Goal: Learn about a topic: Learn about a topic

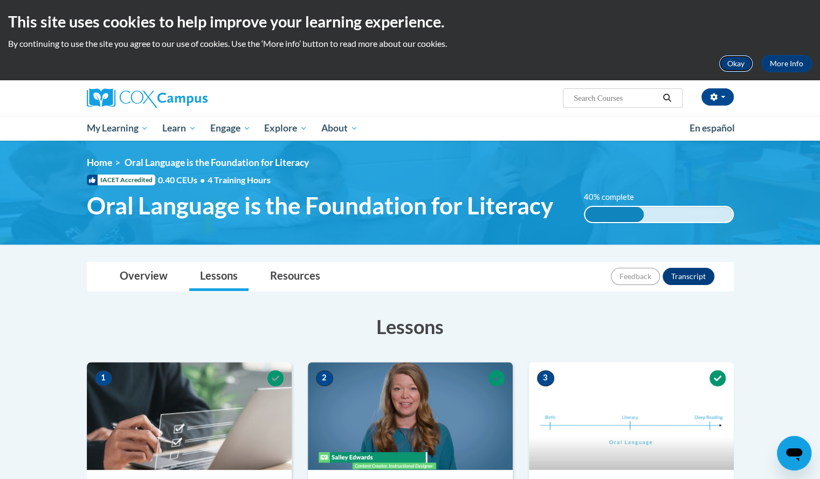
click at [729, 61] on button "Okay" at bounding box center [735, 63] width 34 height 17
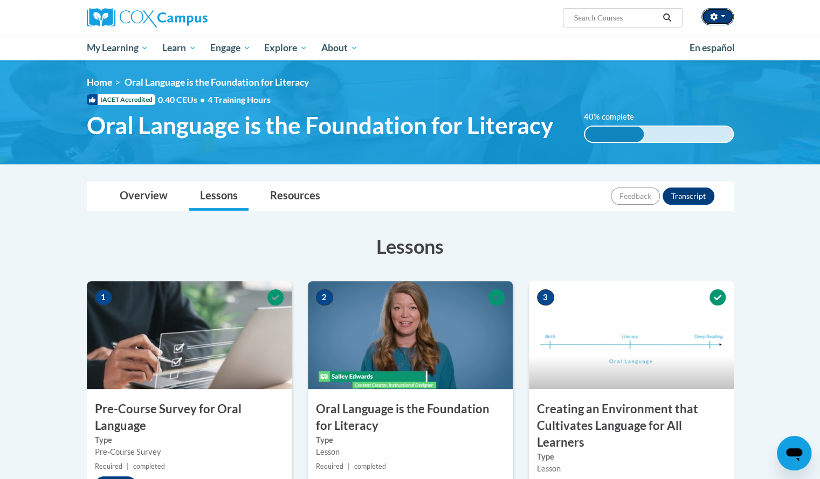
click at [728, 16] on button "button" at bounding box center [717, 16] width 32 height 17
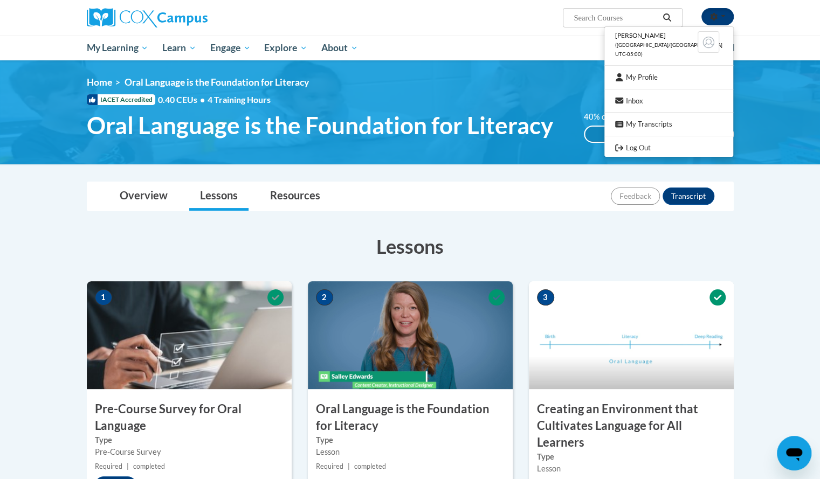
click at [727, 16] on button "button" at bounding box center [717, 16] width 32 height 17
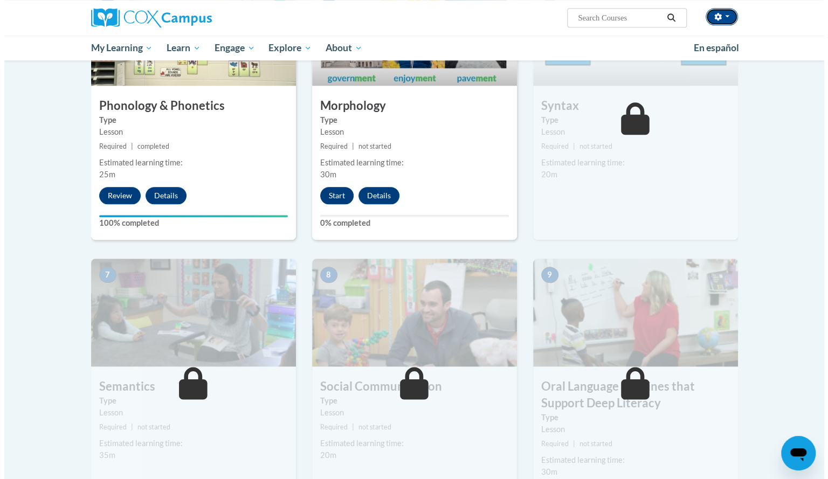
scroll to position [593, 0]
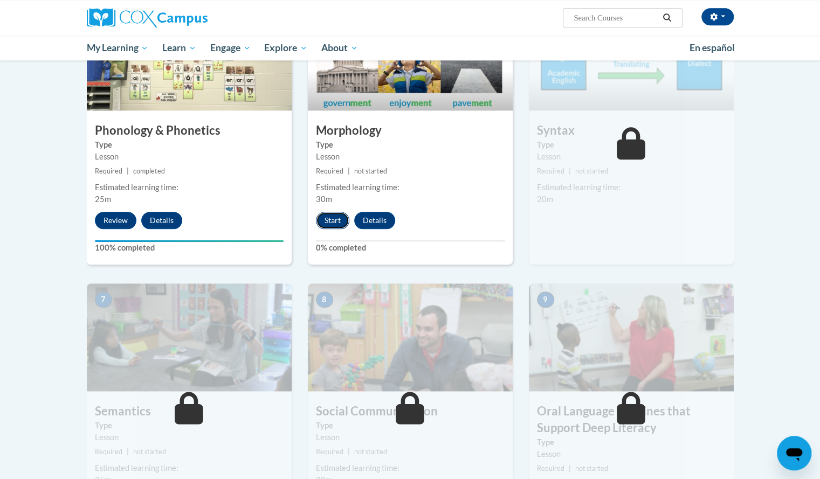
click at [331, 213] on button "Start" at bounding box center [332, 220] width 33 height 17
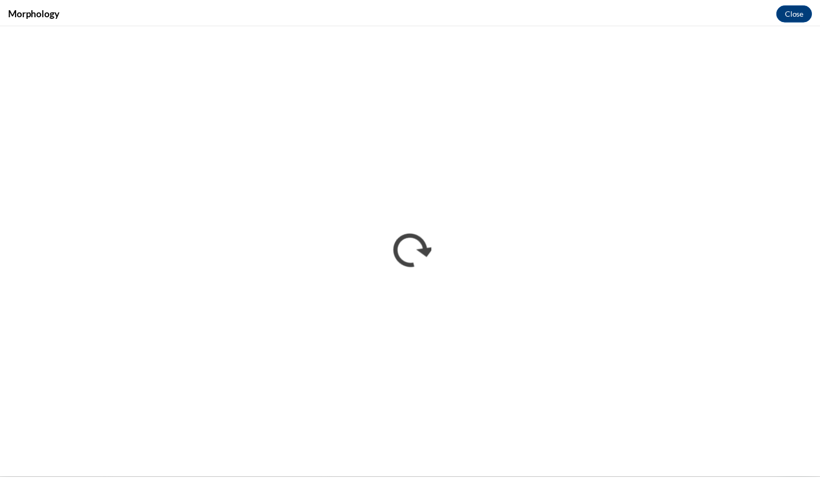
scroll to position [0, 0]
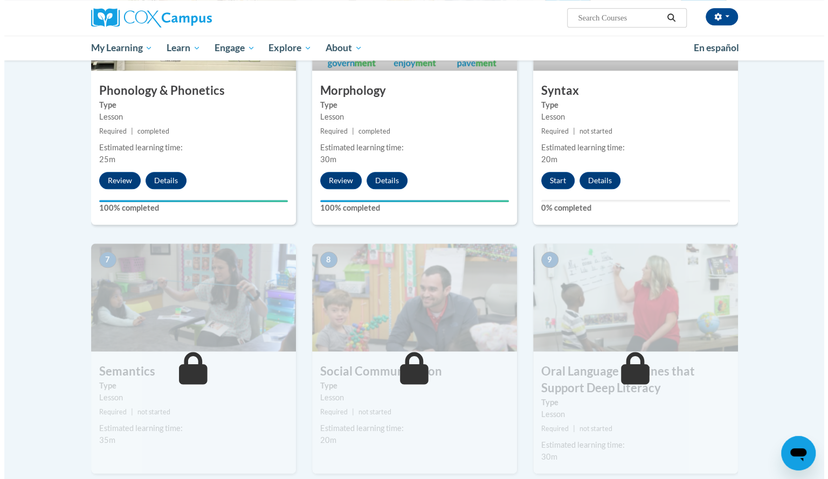
scroll to position [593, 0]
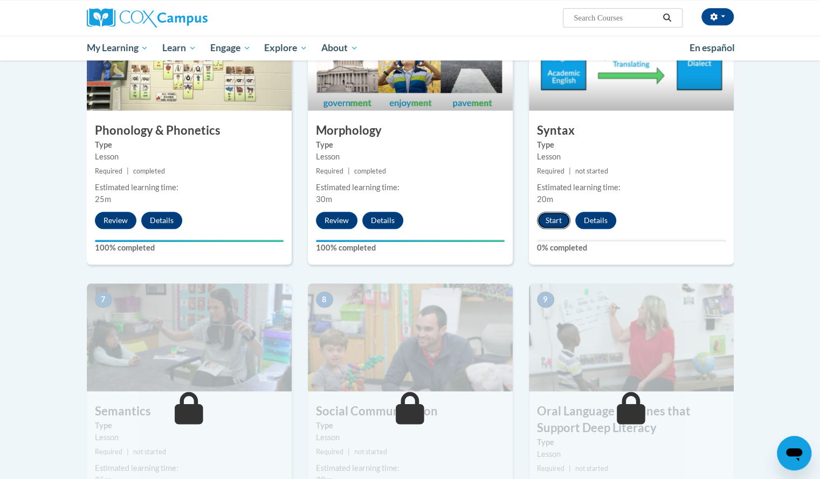
click at [550, 219] on button "Start" at bounding box center [553, 220] width 33 height 17
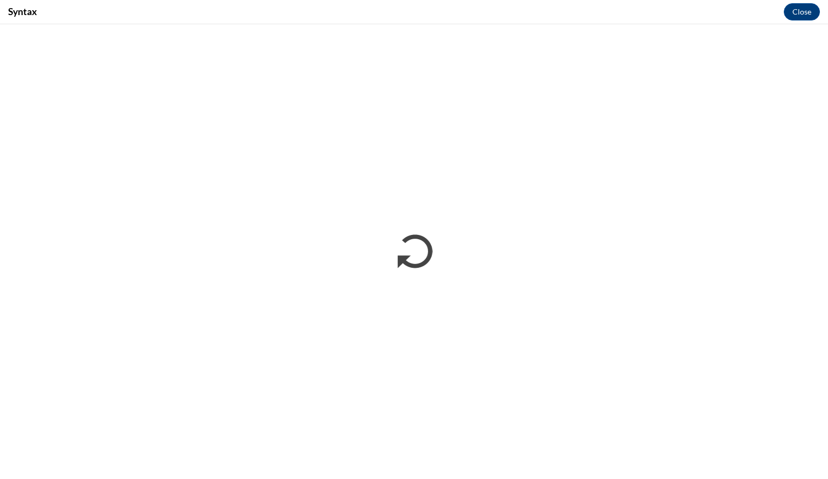
scroll to position [0, 0]
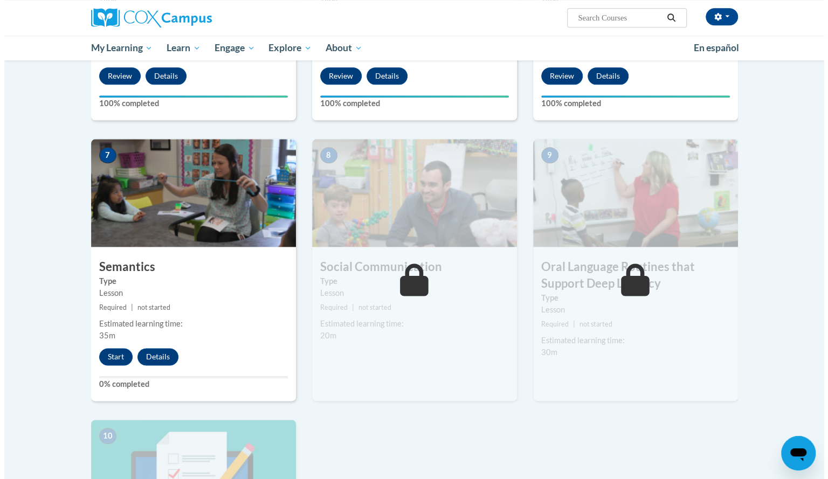
scroll to position [701, 0]
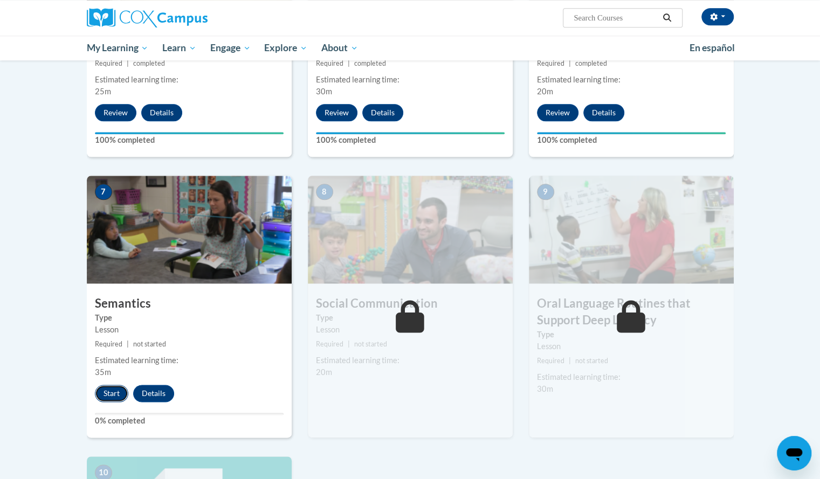
click at [115, 391] on button "Start" at bounding box center [111, 393] width 33 height 17
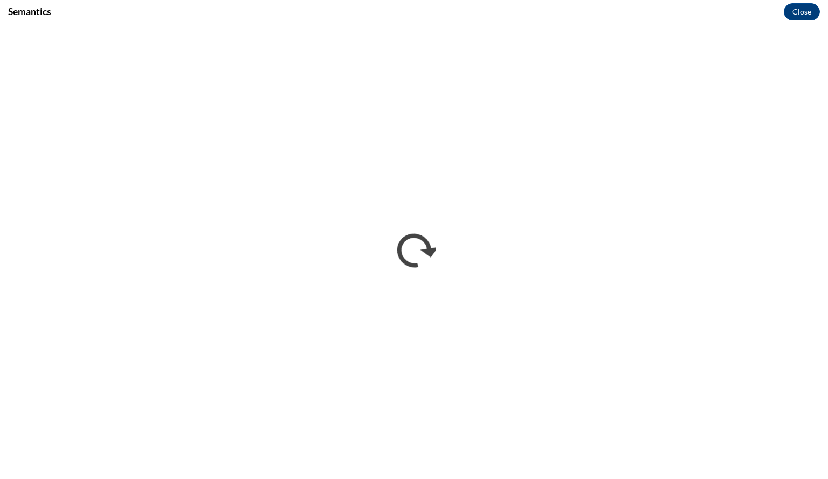
scroll to position [0, 0]
